Goal: Information Seeking & Learning: Find specific page/section

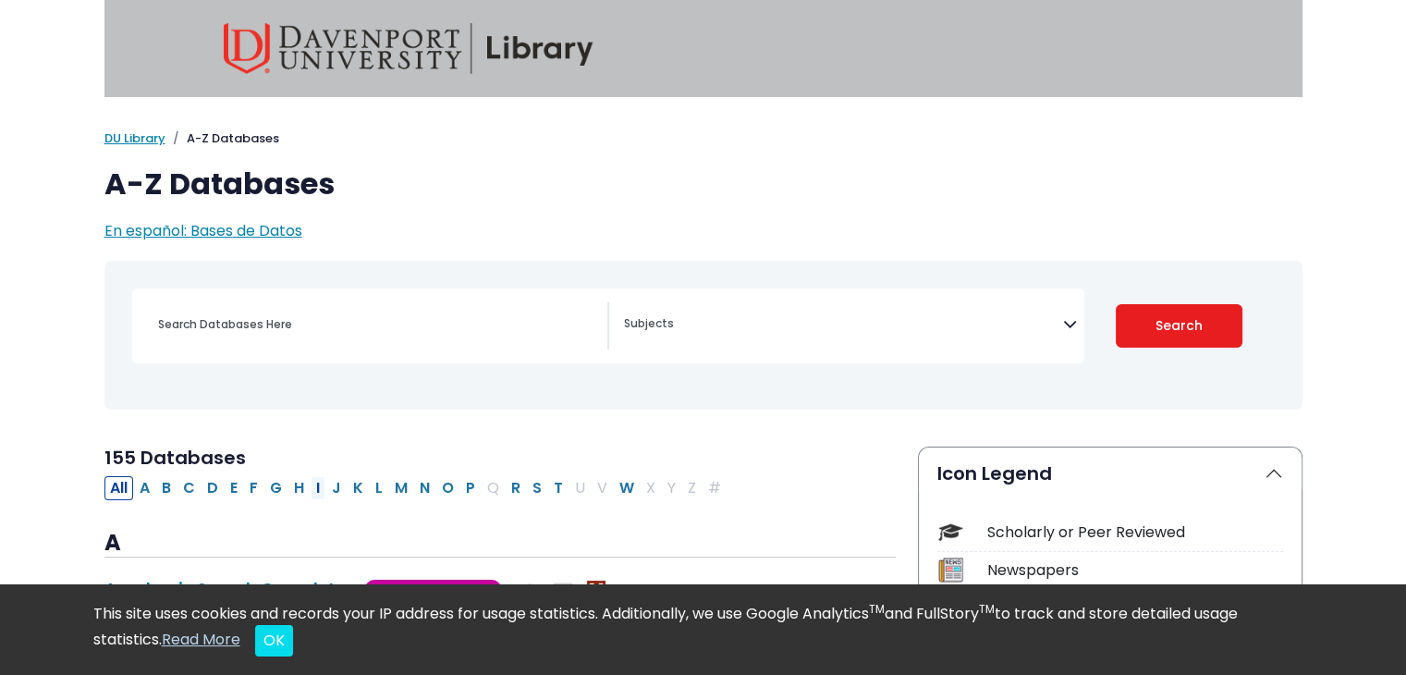
click at [311, 488] on button "I" at bounding box center [318, 488] width 15 height 24
select select "Database Subject Filter"
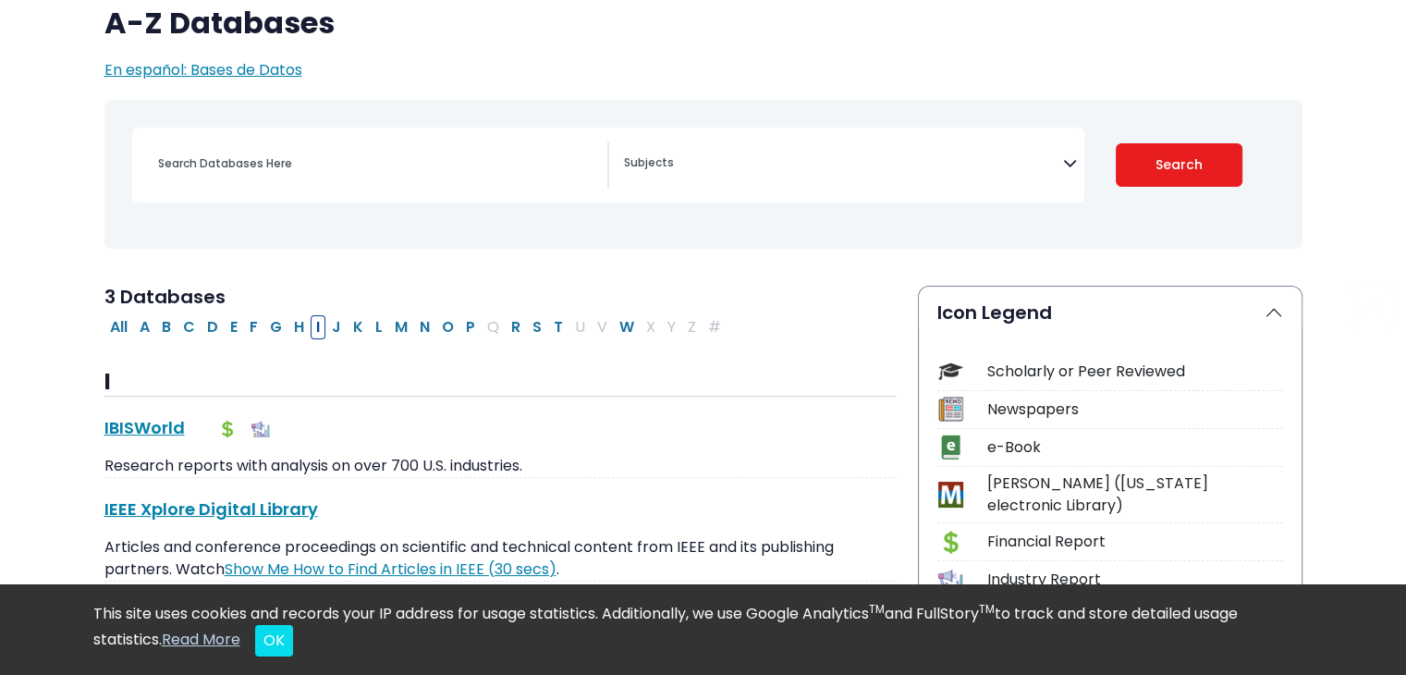
scroll to position [370, 0]
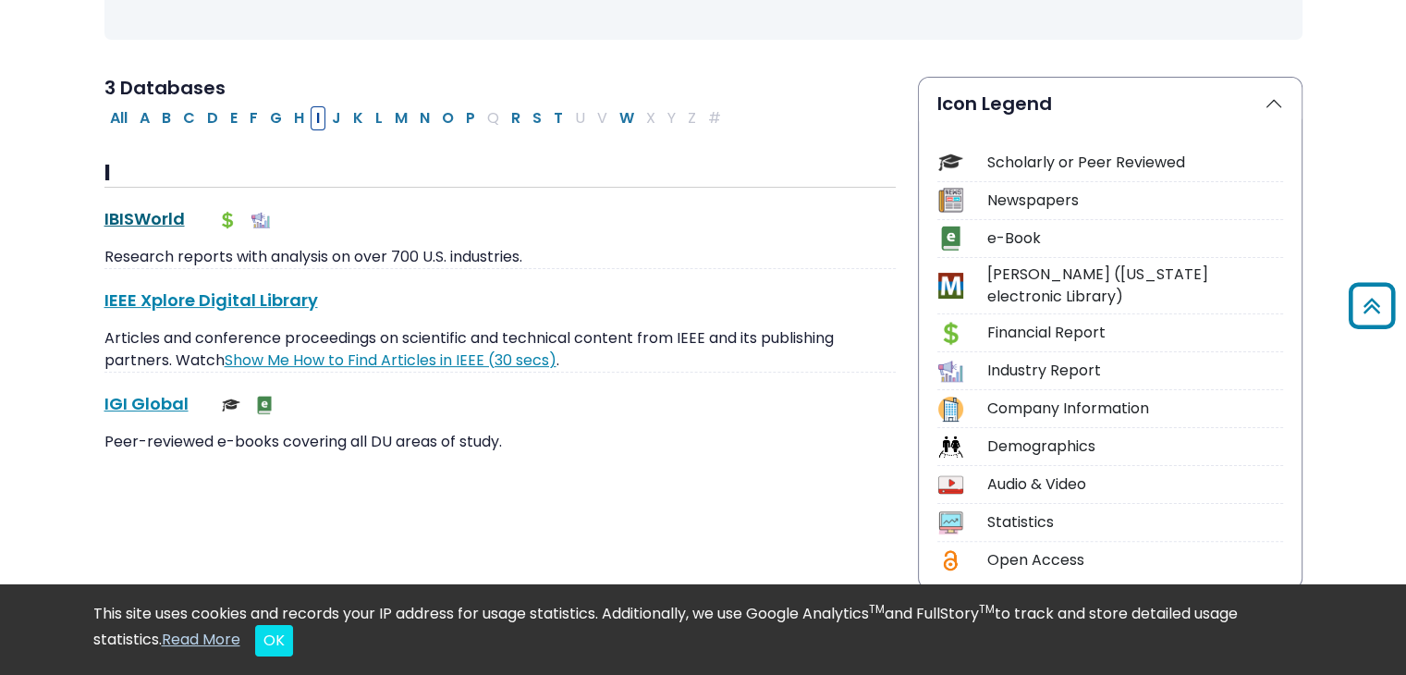
click at [144, 210] on link "IBISWorld This link opens in a new window" at bounding box center [144, 218] width 80 height 23
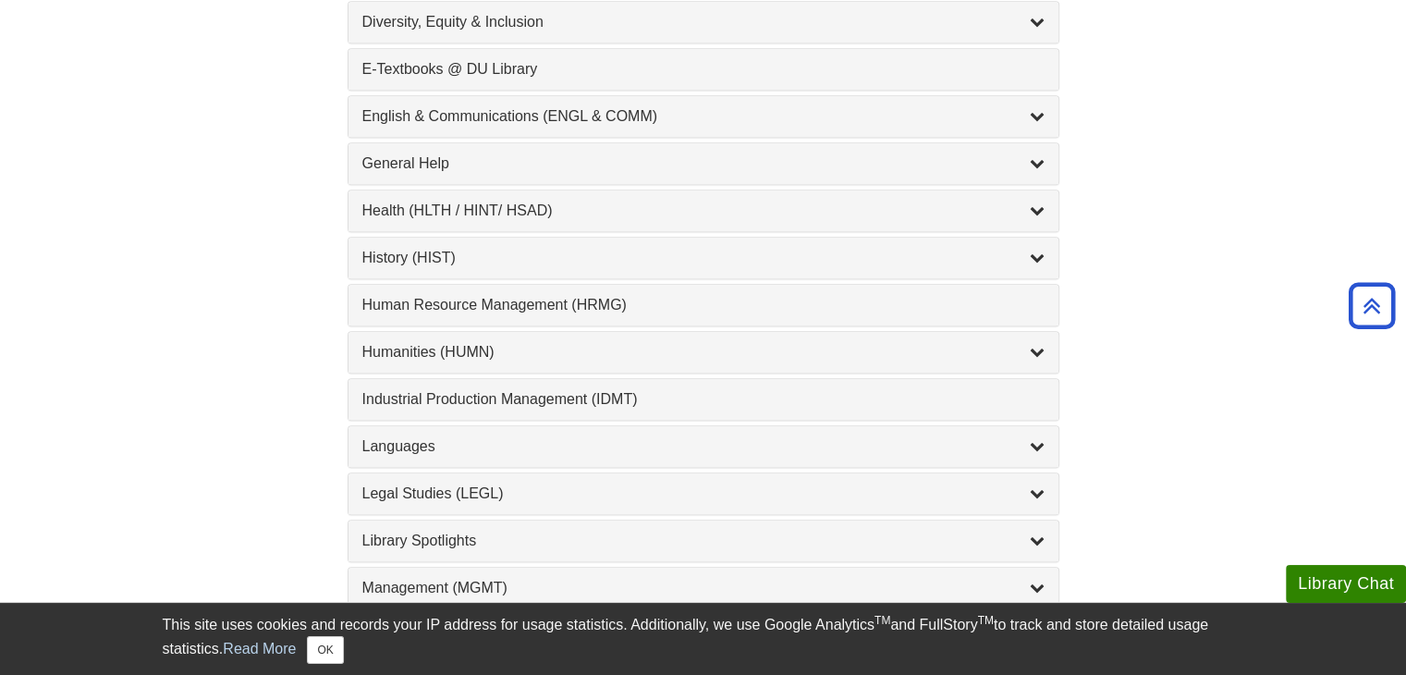
scroll to position [1294, 0]
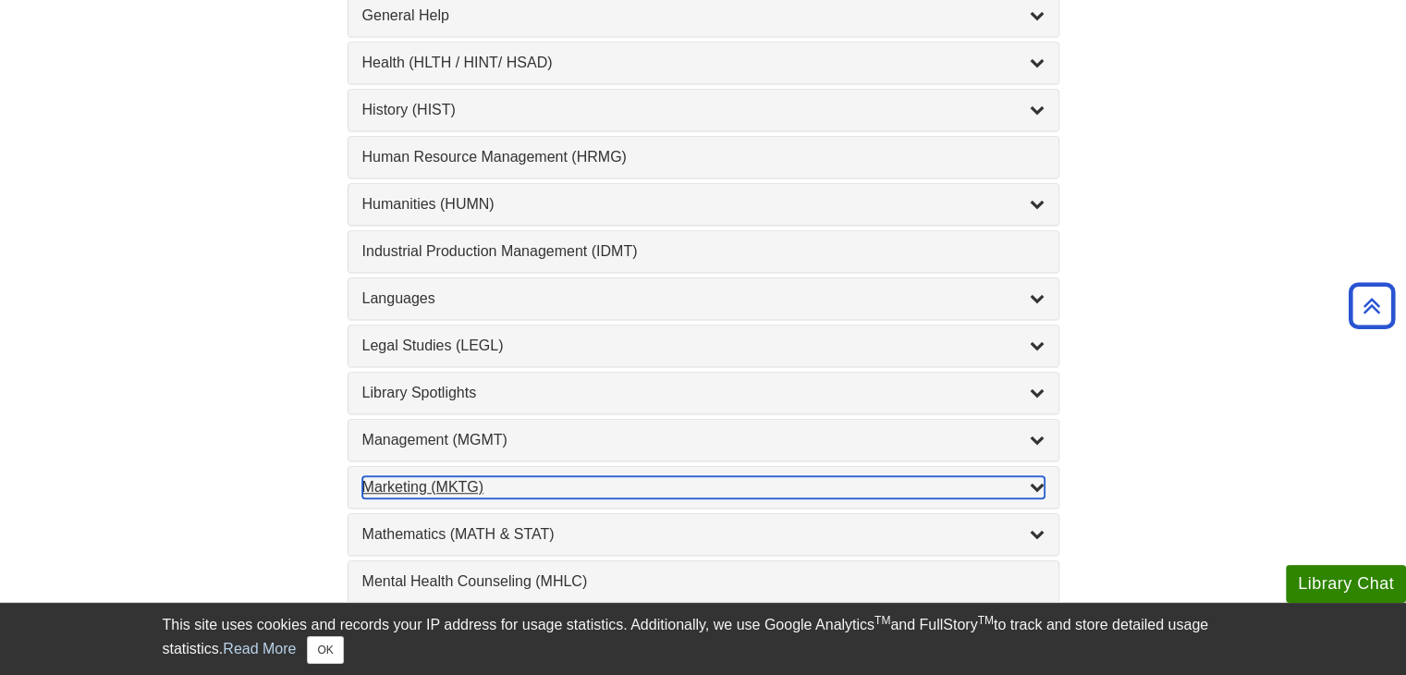
click at [425, 483] on div "Marketing (MKTG) , 4 guides" at bounding box center [703, 487] width 682 height 22
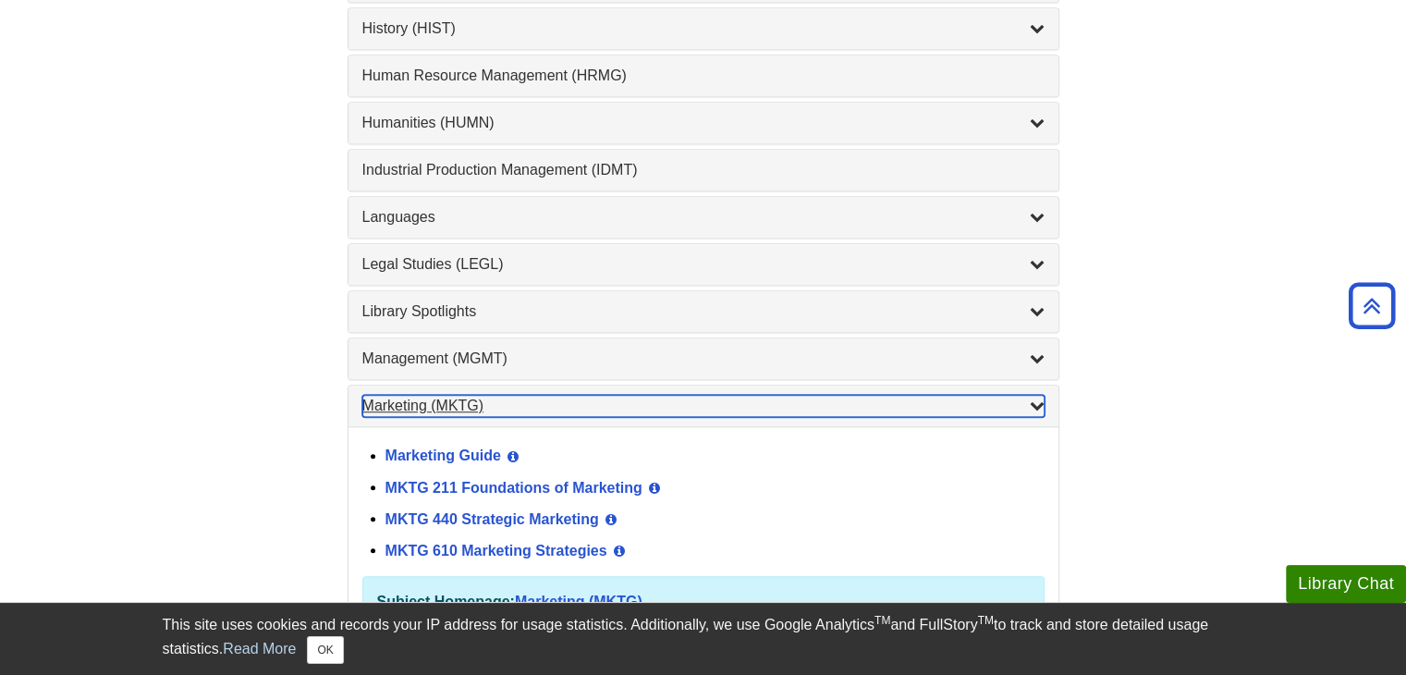
scroll to position [1479, 0]
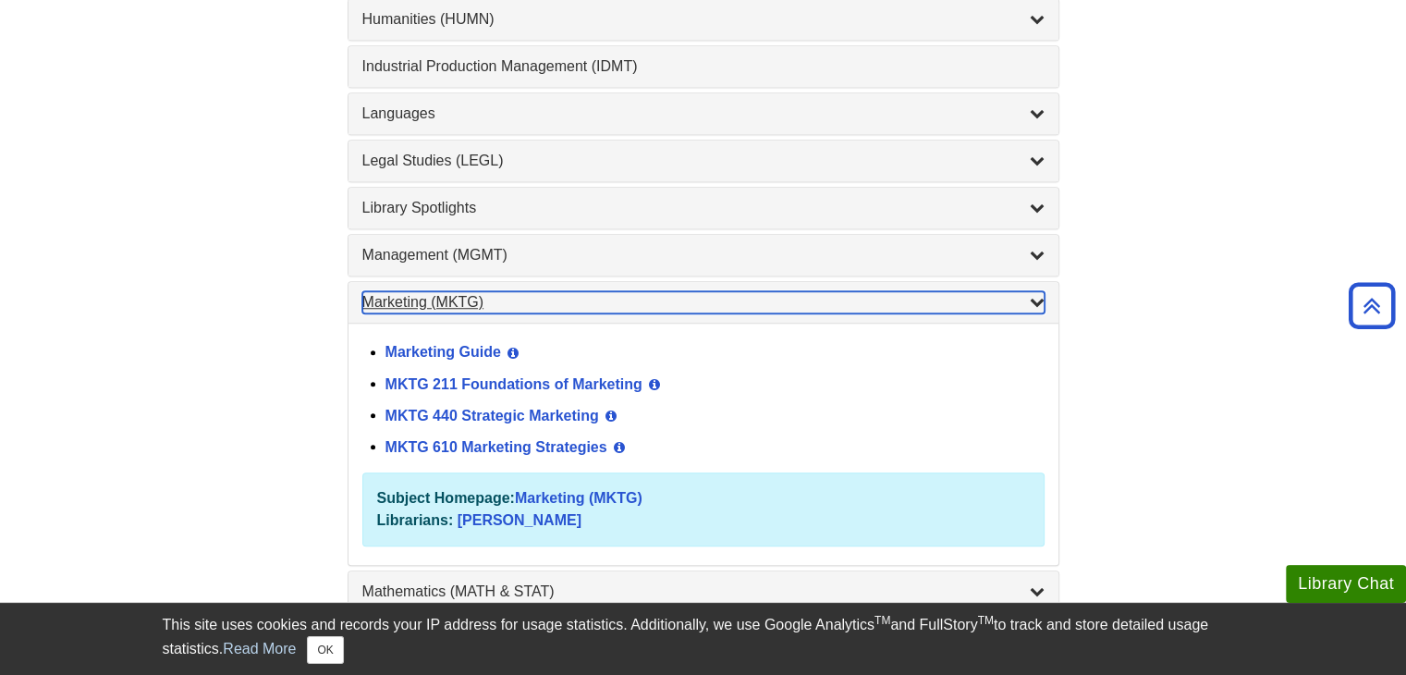
click at [455, 291] on div "Marketing (MKTG) , 4 guides" at bounding box center [703, 302] width 682 height 22
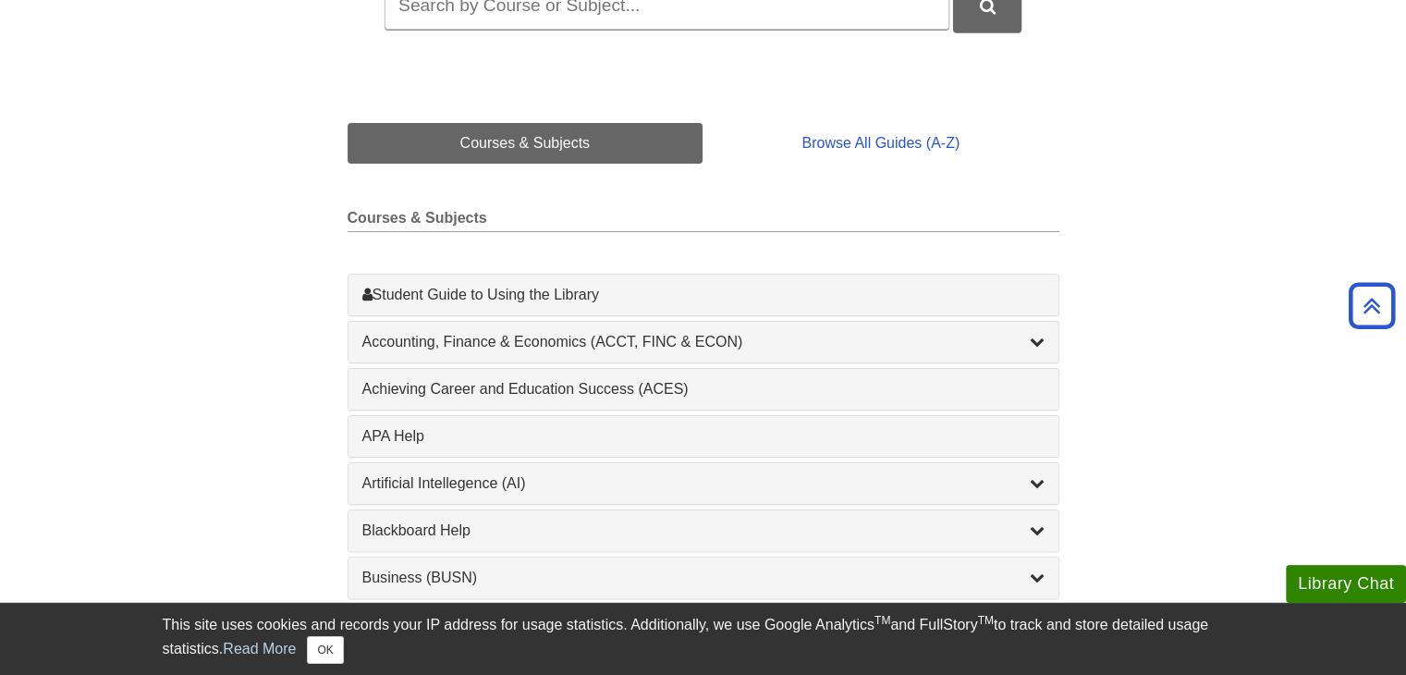
scroll to position [185, 0]
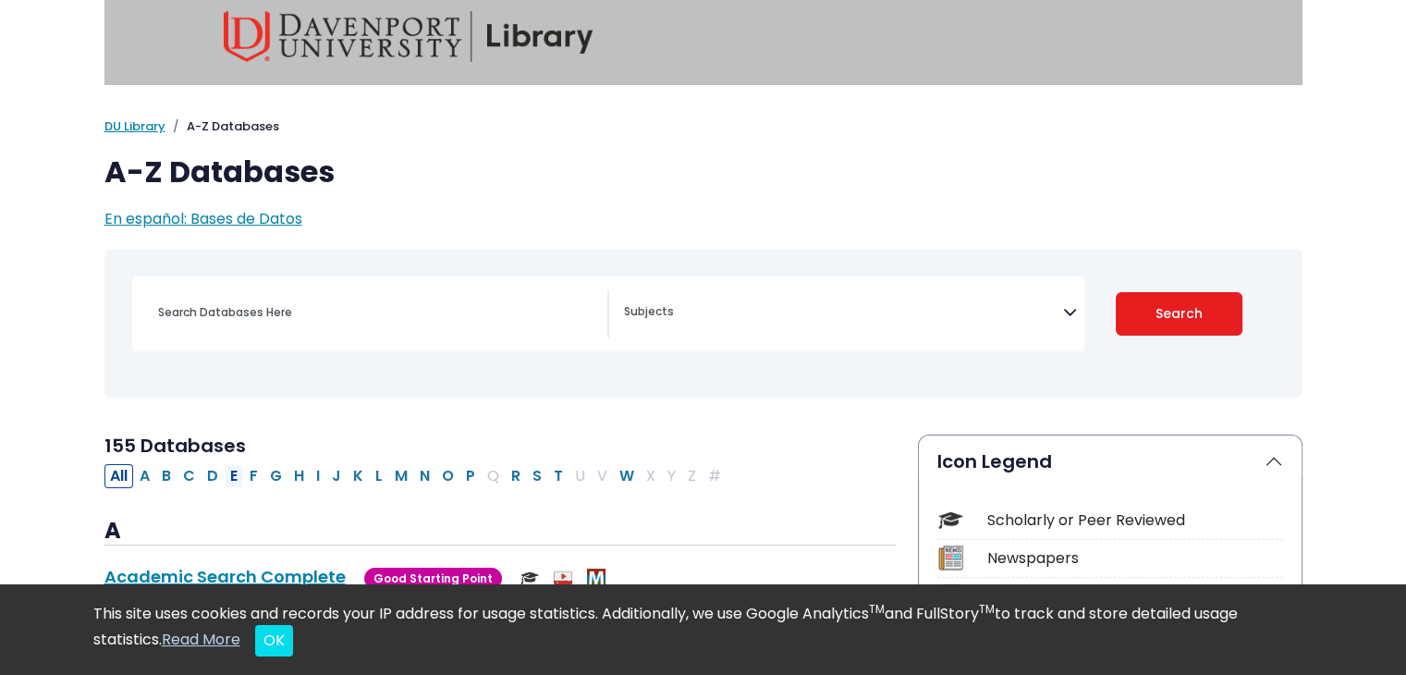
scroll to position [185, 0]
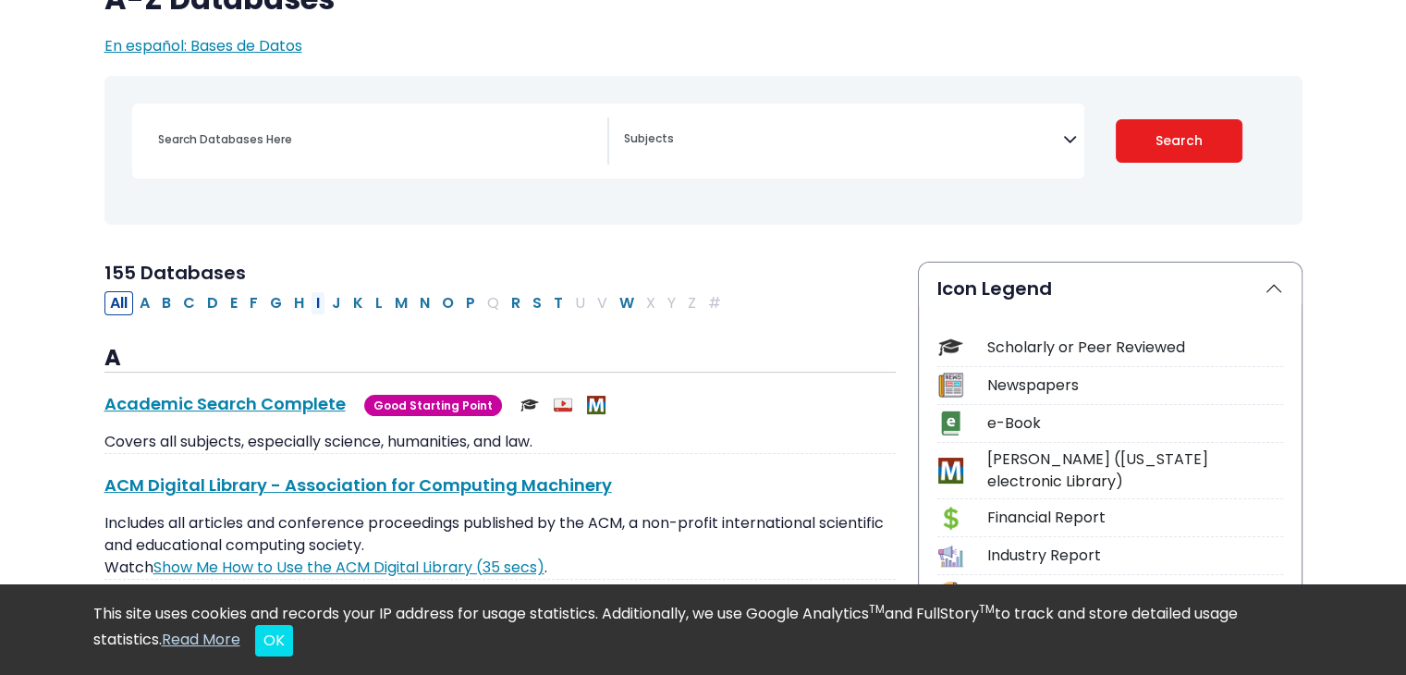
click at [311, 303] on button "I" at bounding box center [318, 303] width 15 height 24
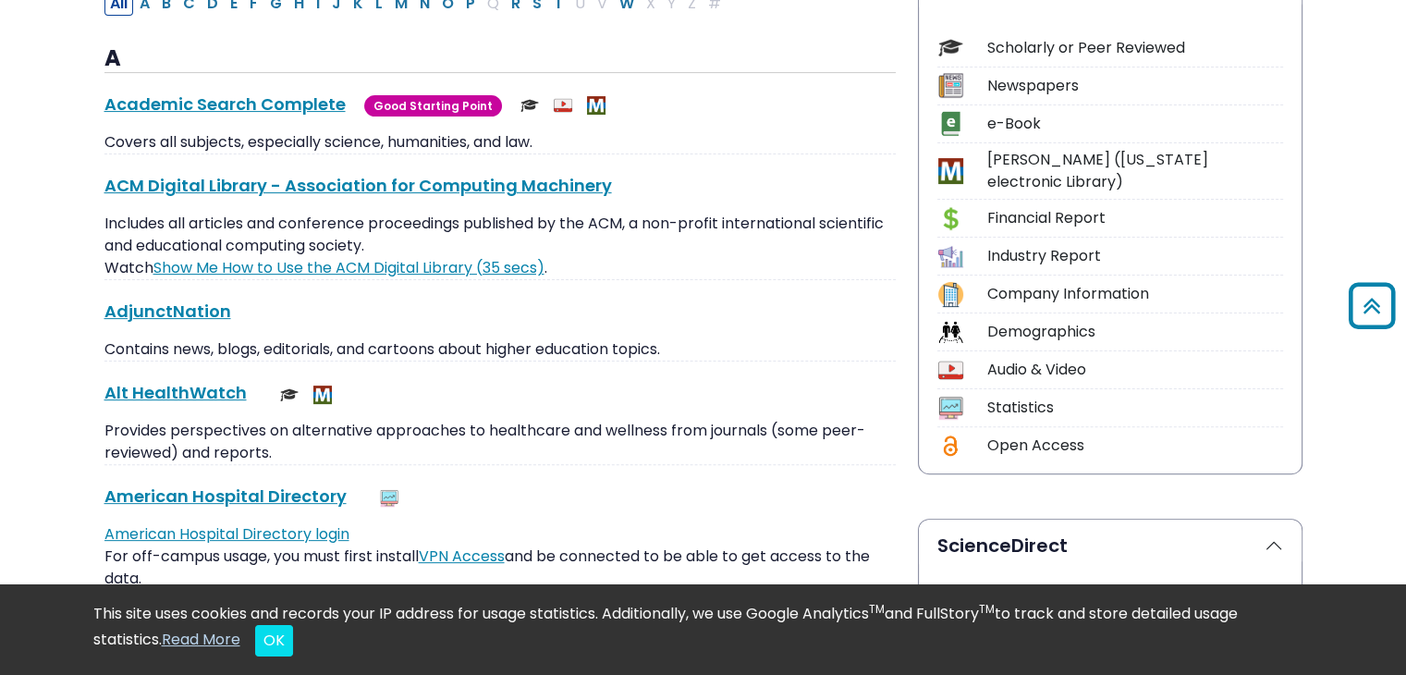
scroll to position [277, 0]
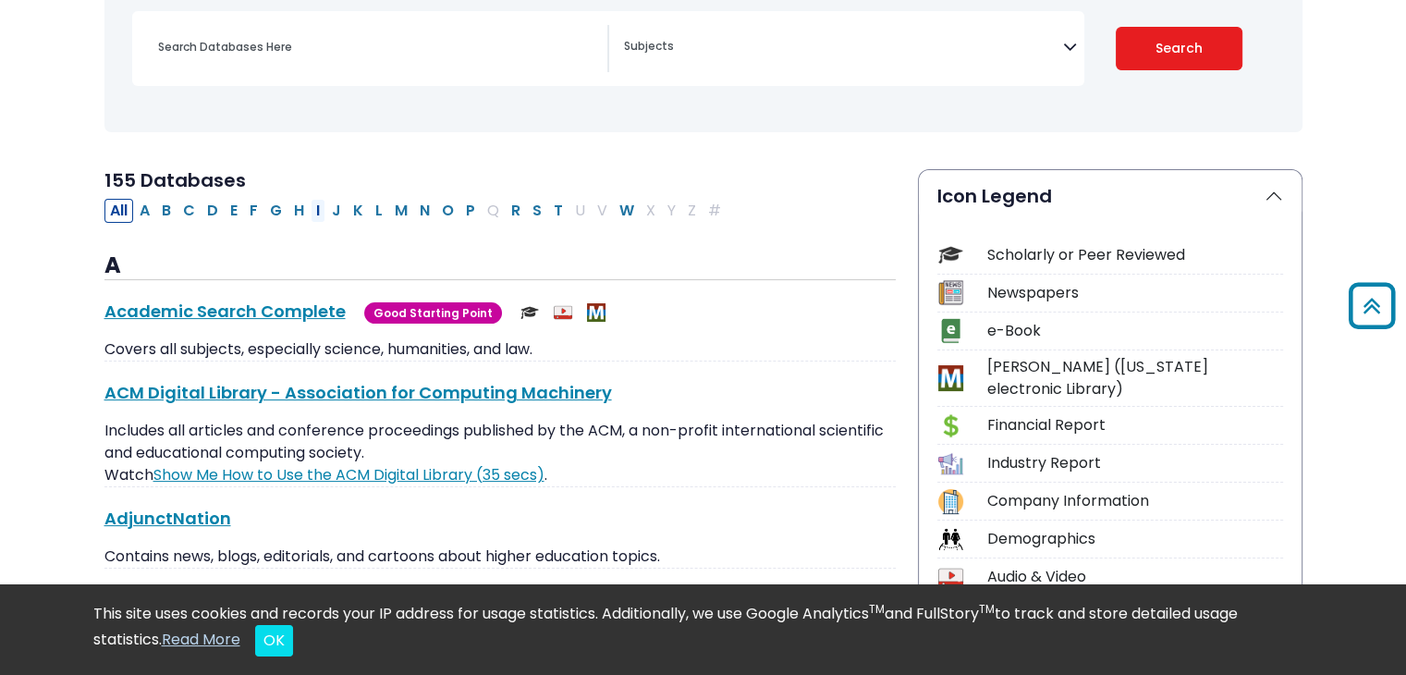
click at [311, 208] on button "I" at bounding box center [318, 211] width 15 height 24
click at [318, 209] on button "I" at bounding box center [318, 211] width 15 height 24
select select "Database Subject Filter"
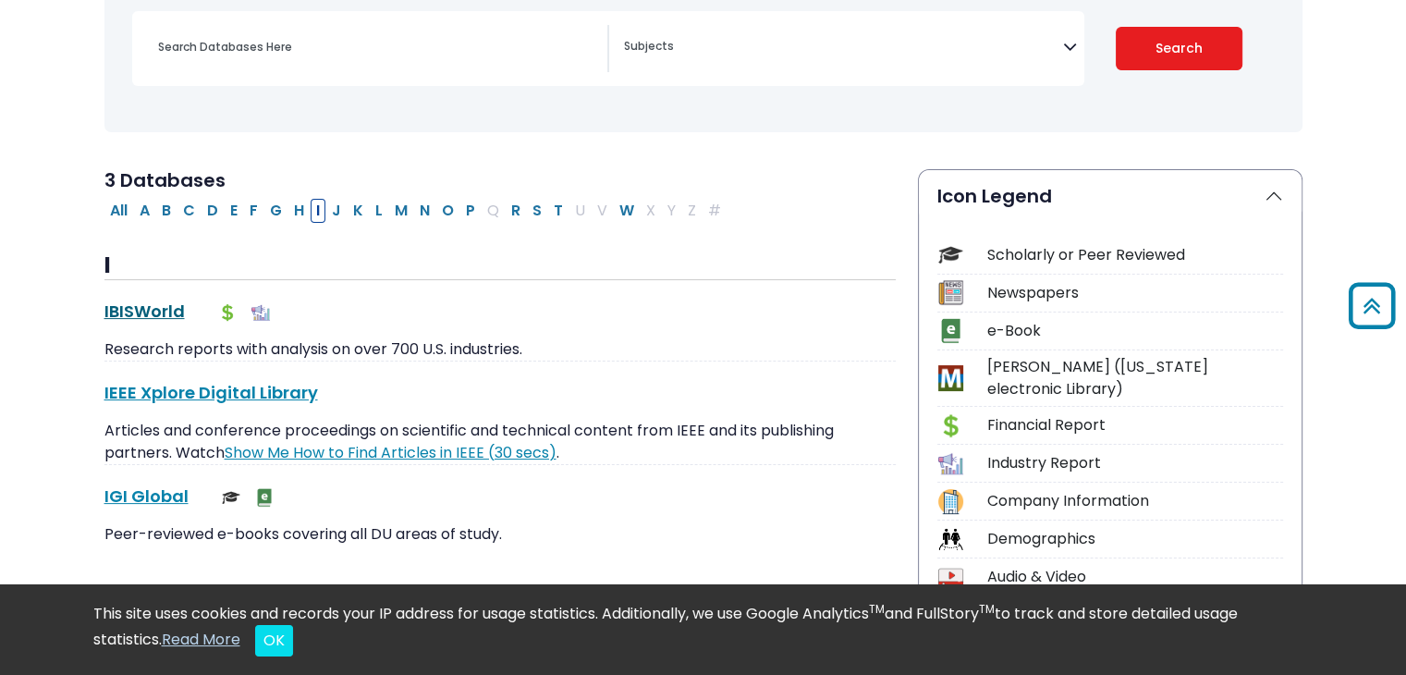
click at [152, 303] on link "IBISWorld This link opens in a new window" at bounding box center [144, 311] width 80 height 23
